Goal: Browse casually

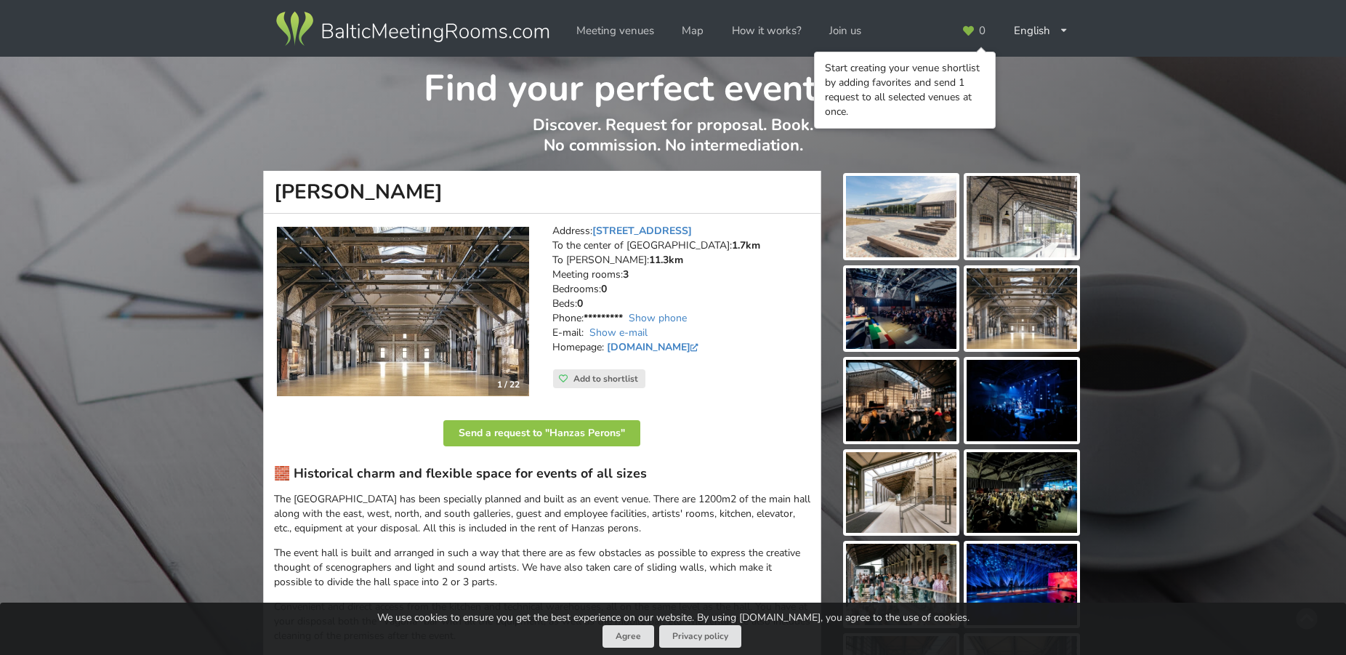
click at [1030, 214] on img at bounding box center [1021, 216] width 110 height 81
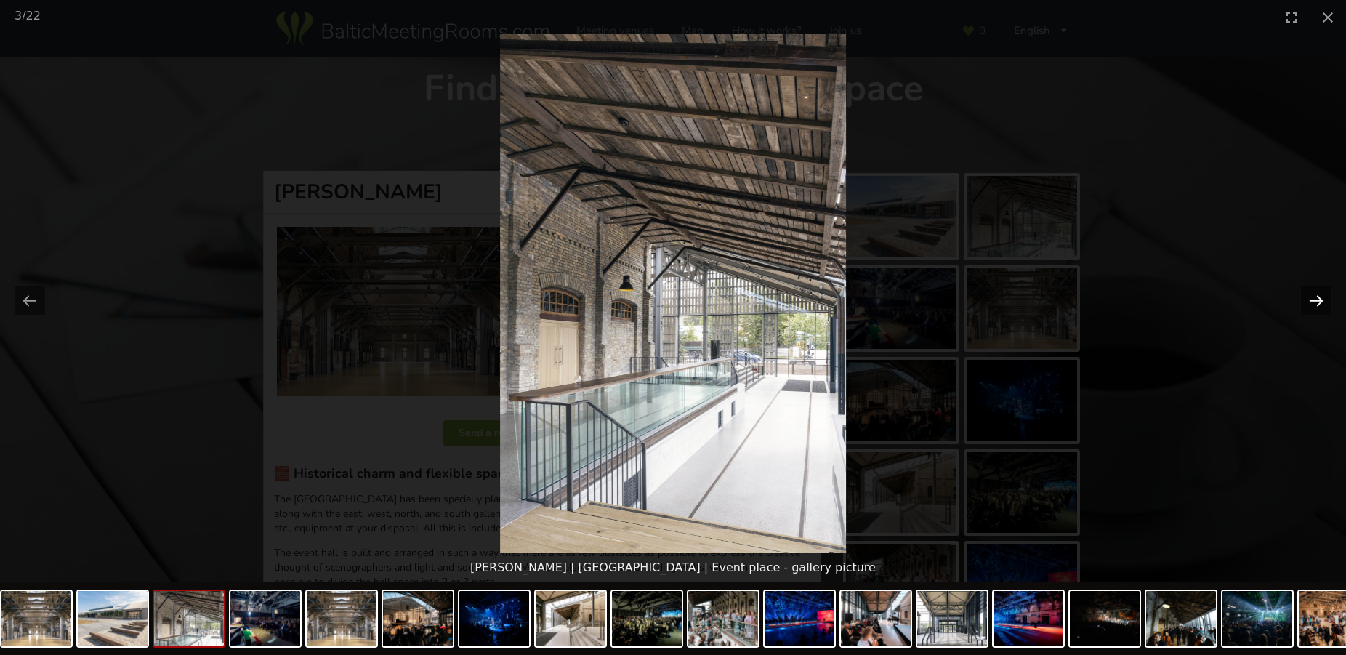
click at [1312, 302] on button "Next slide" at bounding box center [1316, 300] width 31 height 28
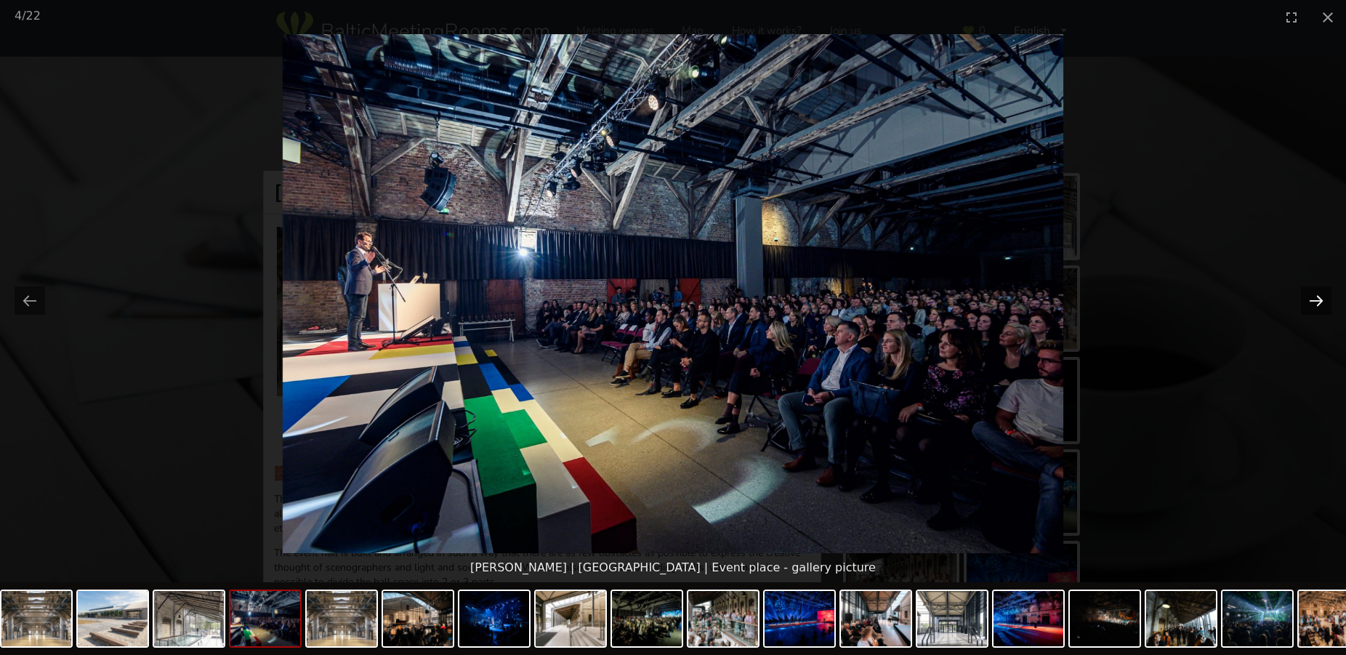
click at [1312, 302] on button "Next slide" at bounding box center [1316, 300] width 31 height 28
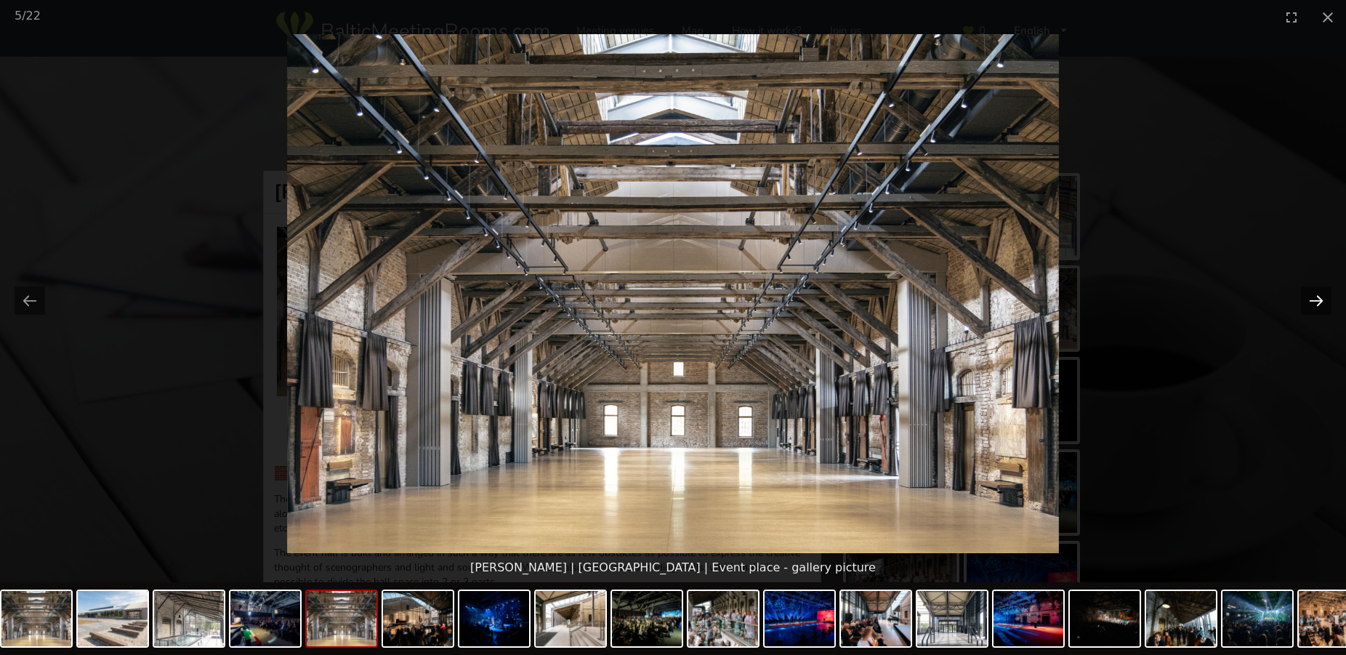
click at [1316, 302] on button "Next slide" at bounding box center [1316, 300] width 31 height 28
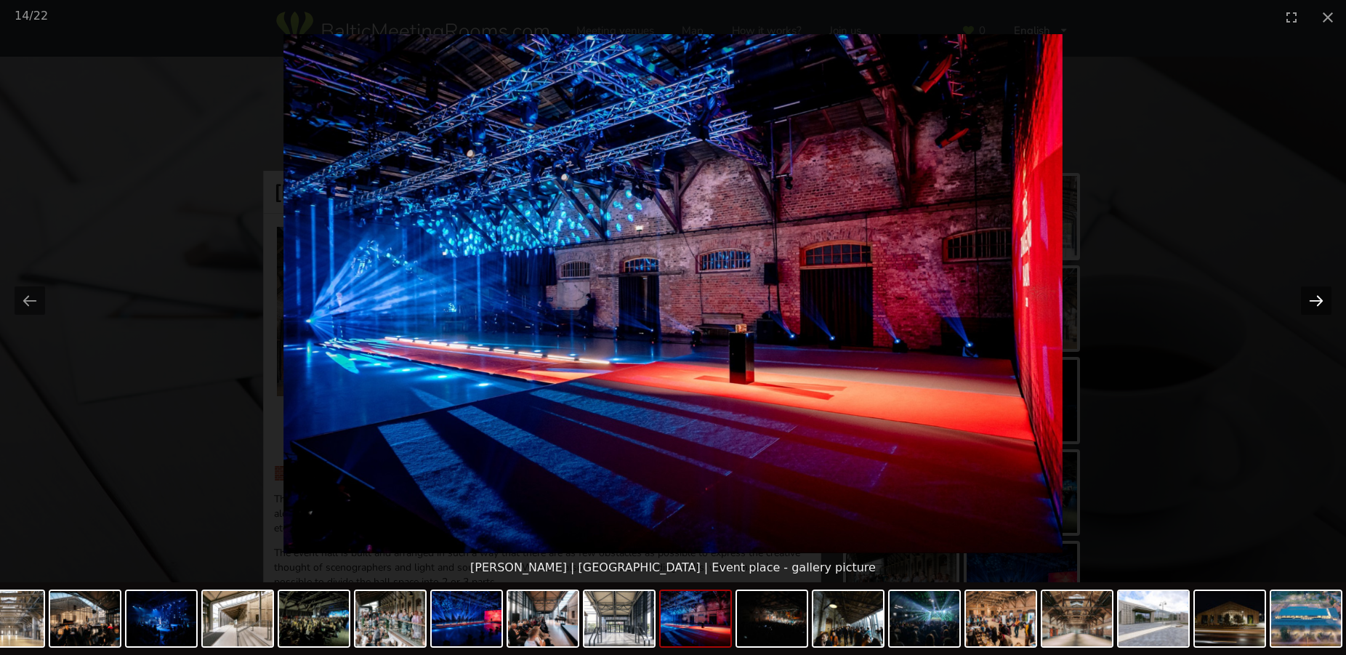
click at [1311, 296] on button "Next slide" at bounding box center [1316, 300] width 31 height 28
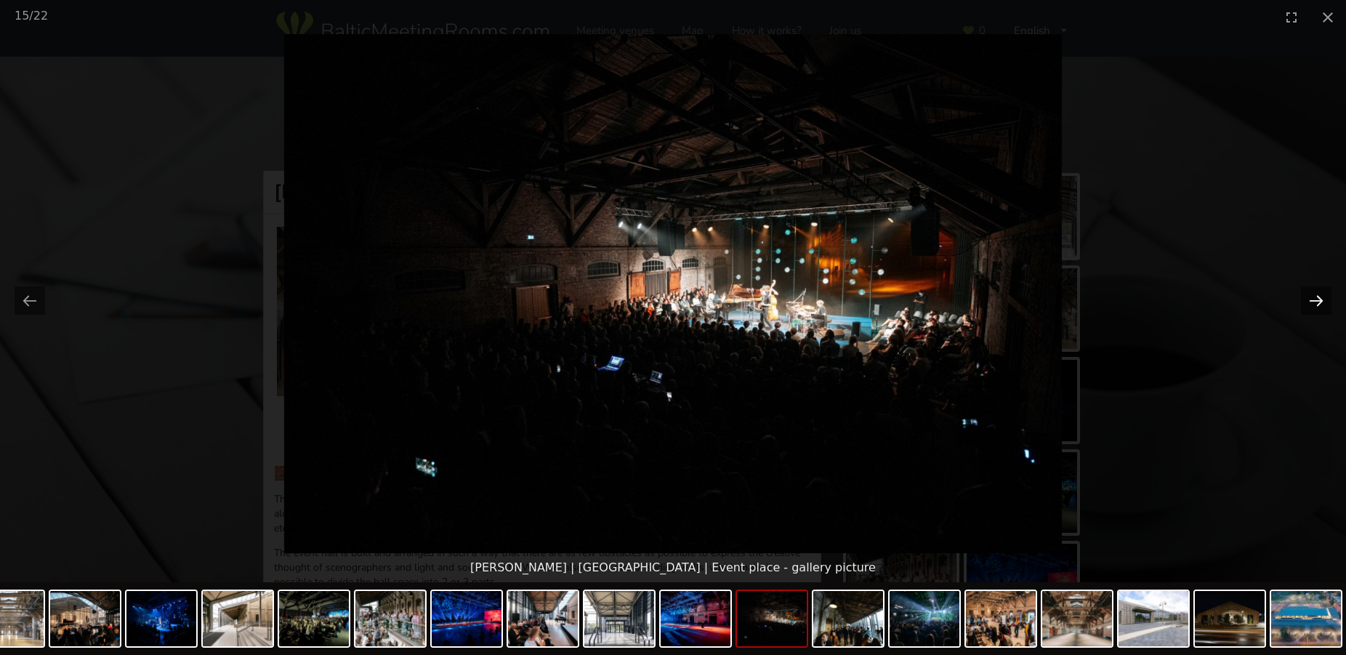
click at [1311, 296] on button "Next slide" at bounding box center [1316, 300] width 31 height 28
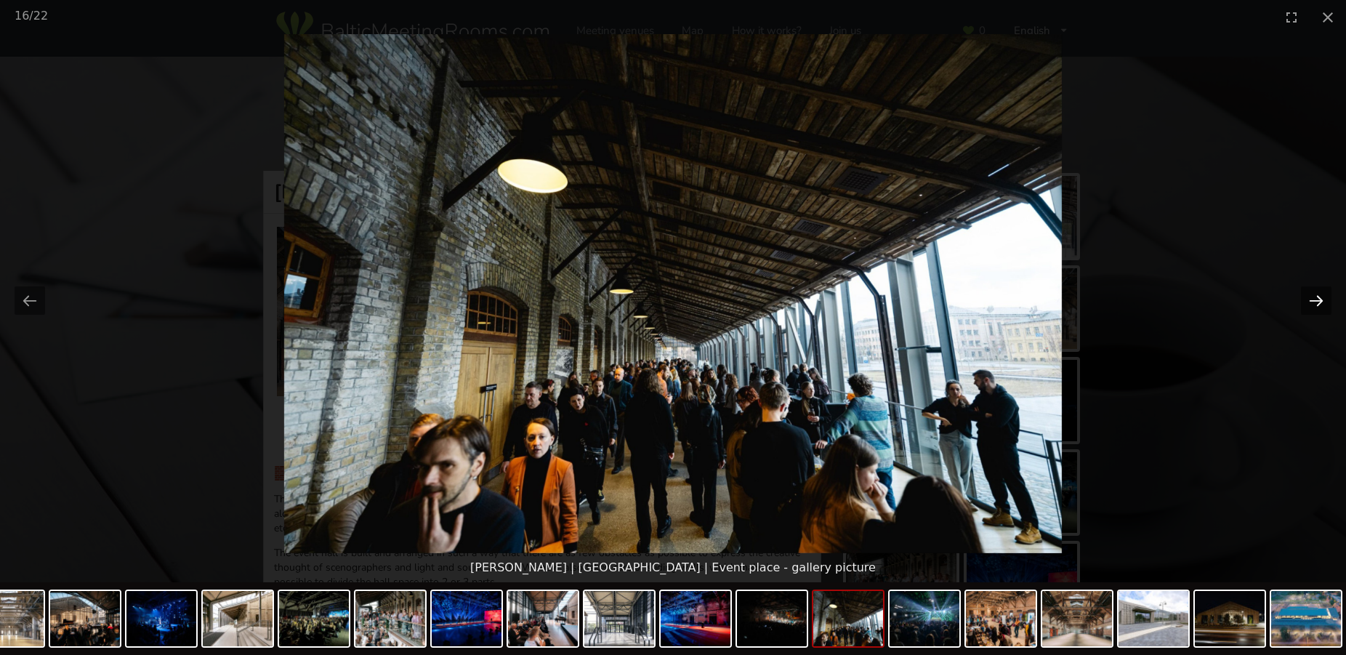
click at [1311, 296] on button "Next slide" at bounding box center [1316, 300] width 31 height 28
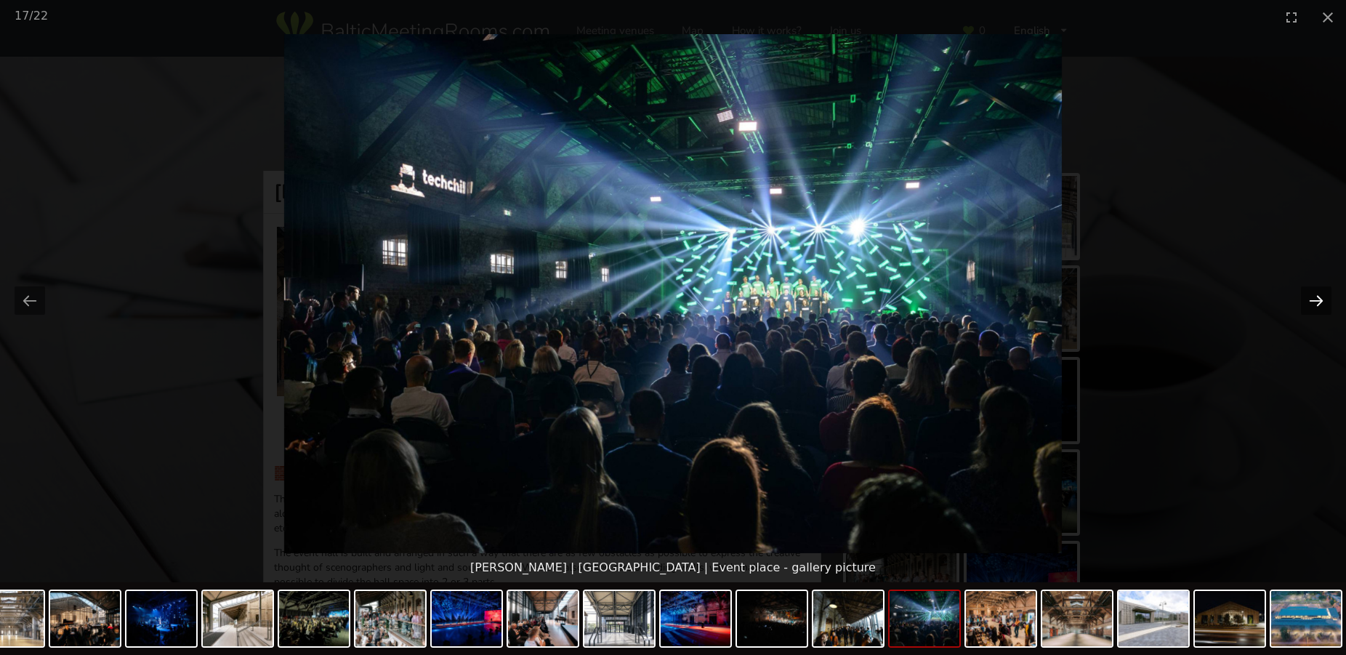
click at [1311, 296] on button "Next slide" at bounding box center [1316, 300] width 31 height 28
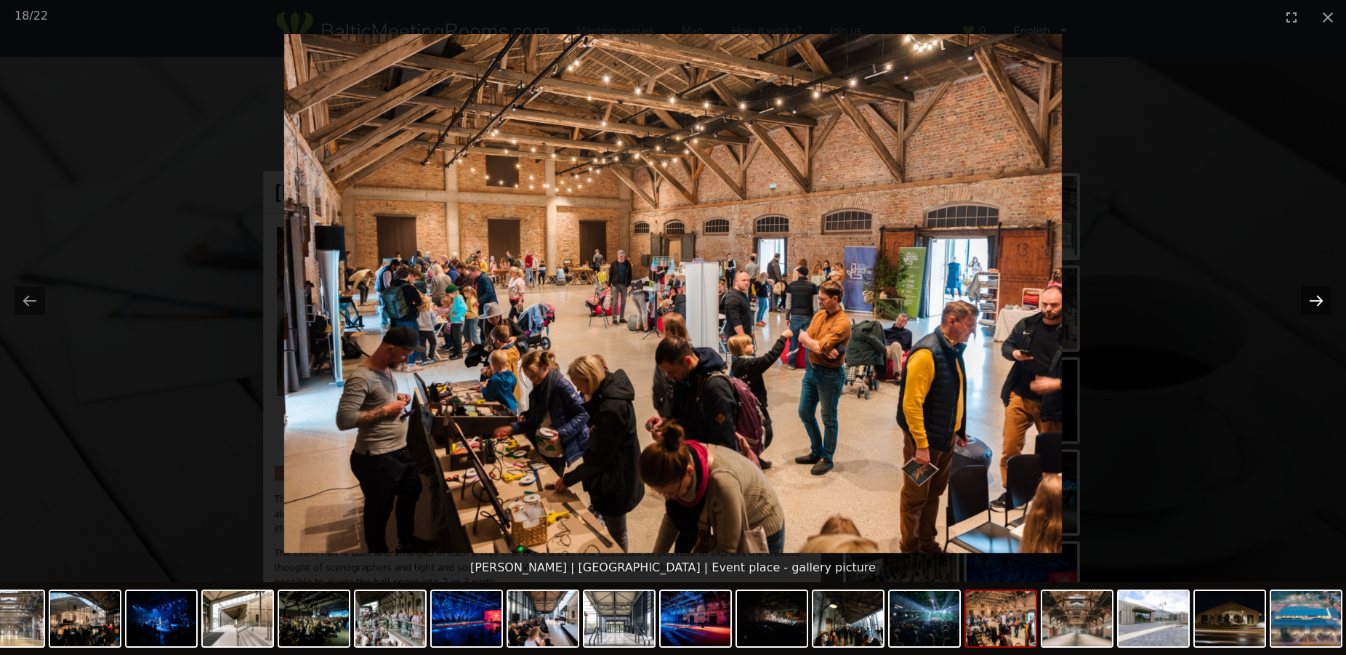
click at [1311, 296] on button "Next slide" at bounding box center [1316, 300] width 31 height 28
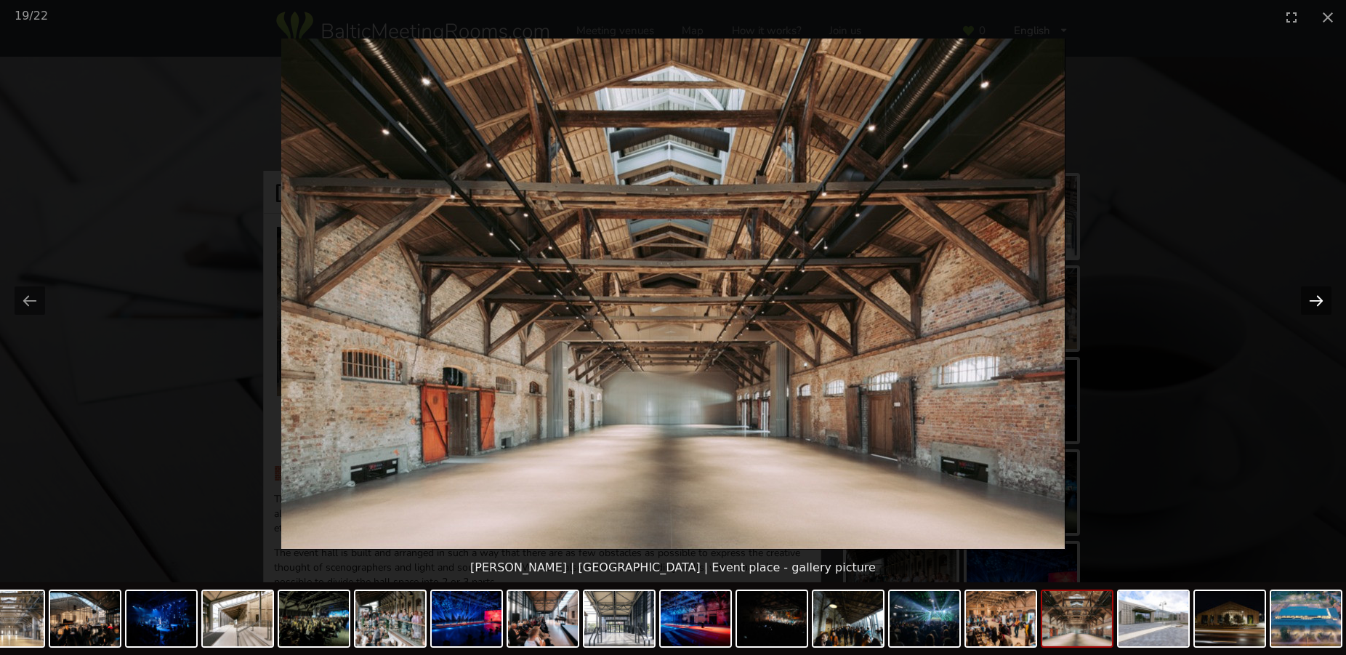
click at [1311, 296] on button "Next slide" at bounding box center [1316, 300] width 31 height 28
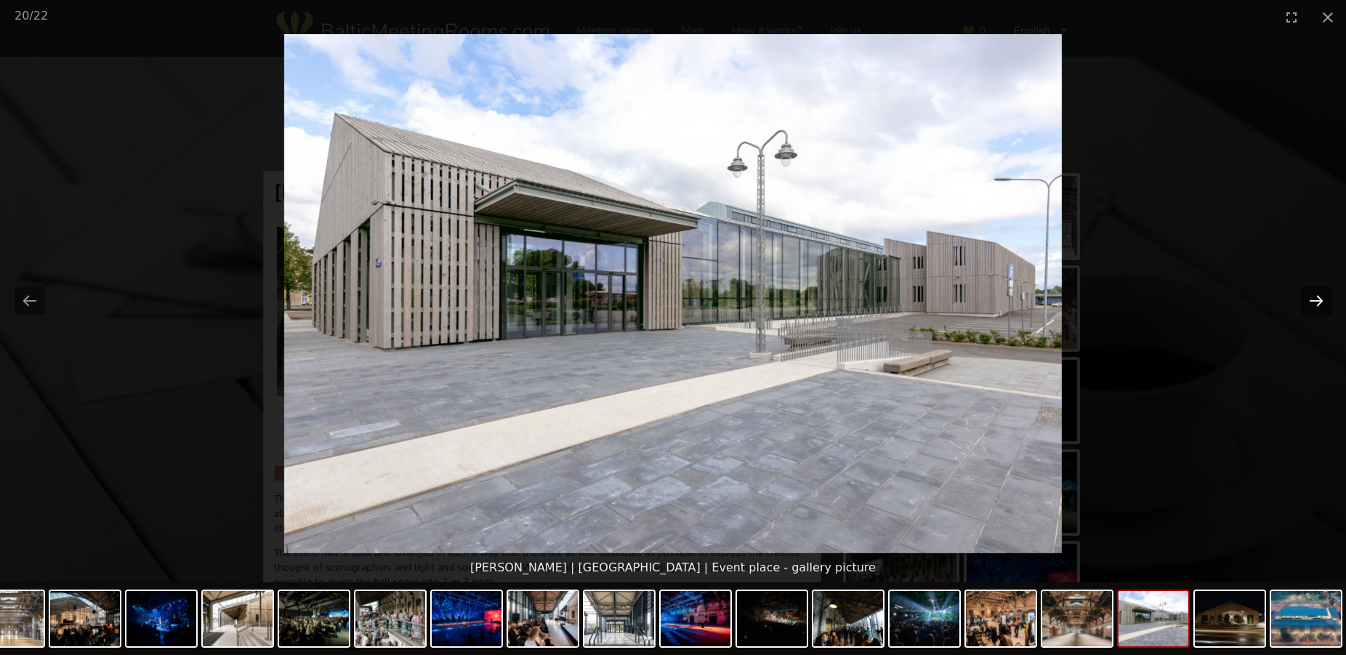
click at [1311, 296] on button "Next slide" at bounding box center [1316, 300] width 31 height 28
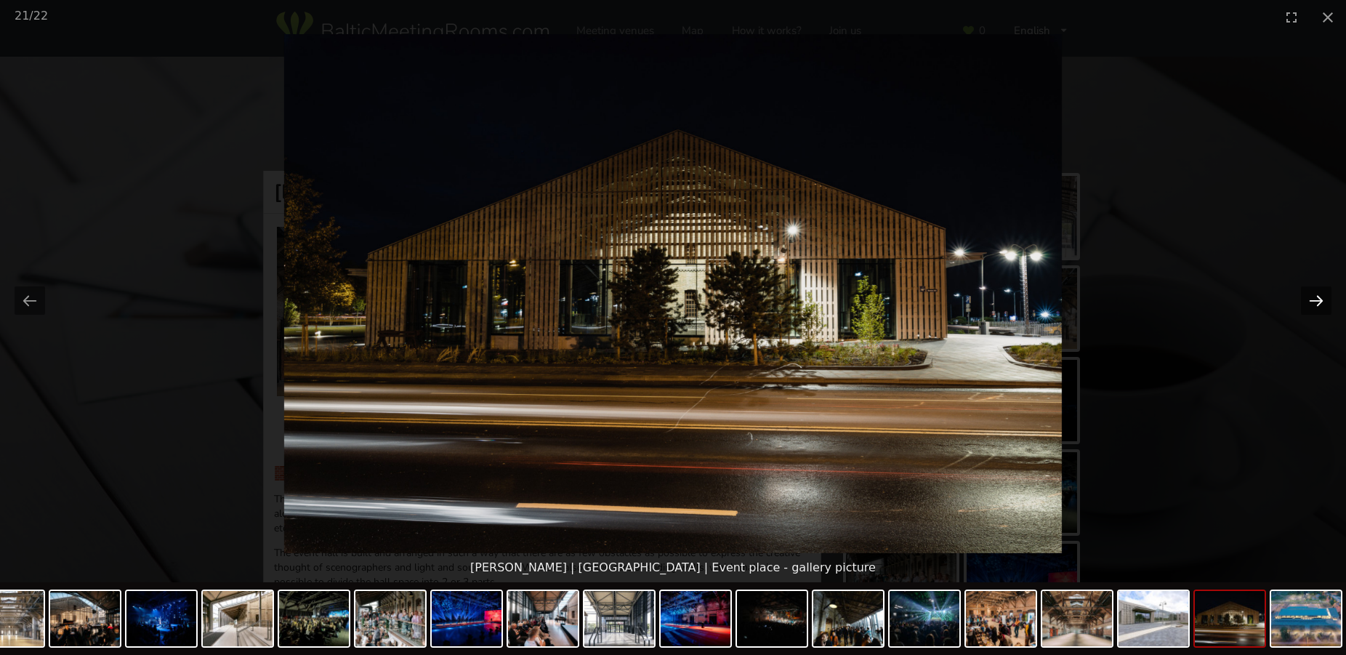
click at [1311, 296] on button "Next slide" at bounding box center [1316, 300] width 31 height 28
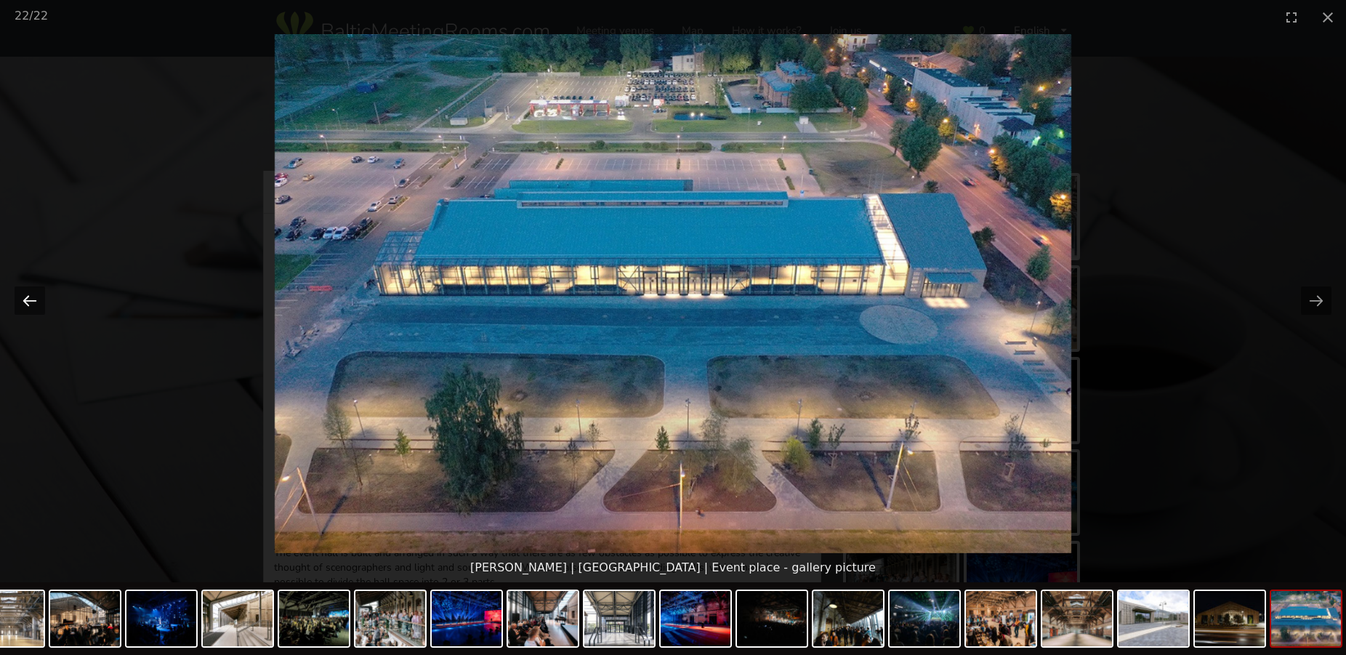
click at [31, 299] on button "Previous slide" at bounding box center [30, 300] width 31 height 28
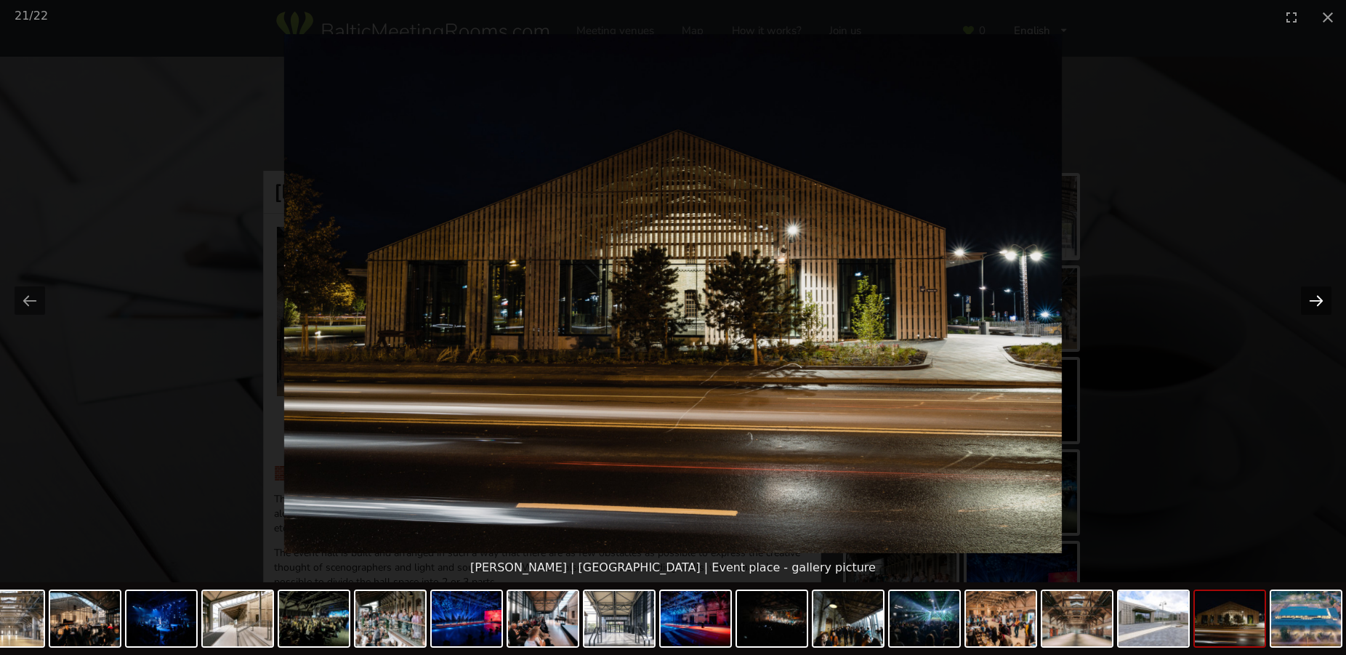
click at [1315, 298] on button "Next slide" at bounding box center [1316, 300] width 31 height 28
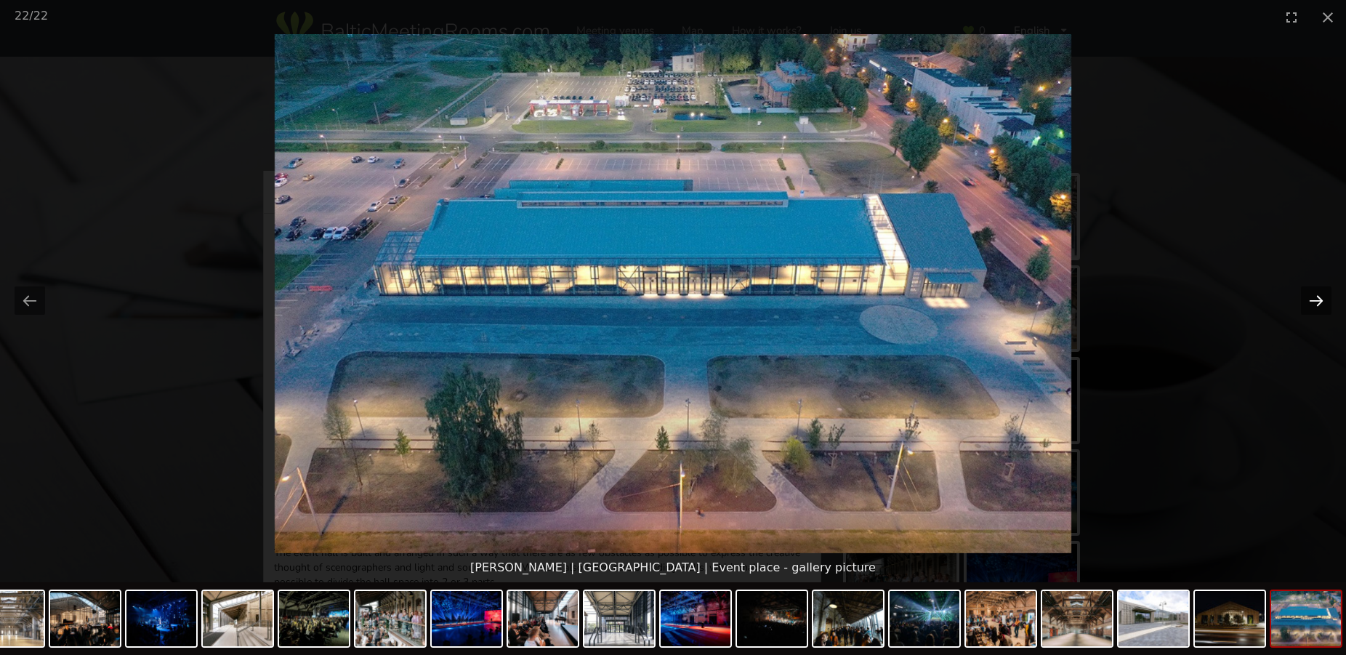
click at [1315, 298] on button "Next slide" at bounding box center [1316, 300] width 31 height 28
